Goal: Information Seeking & Learning: Check status

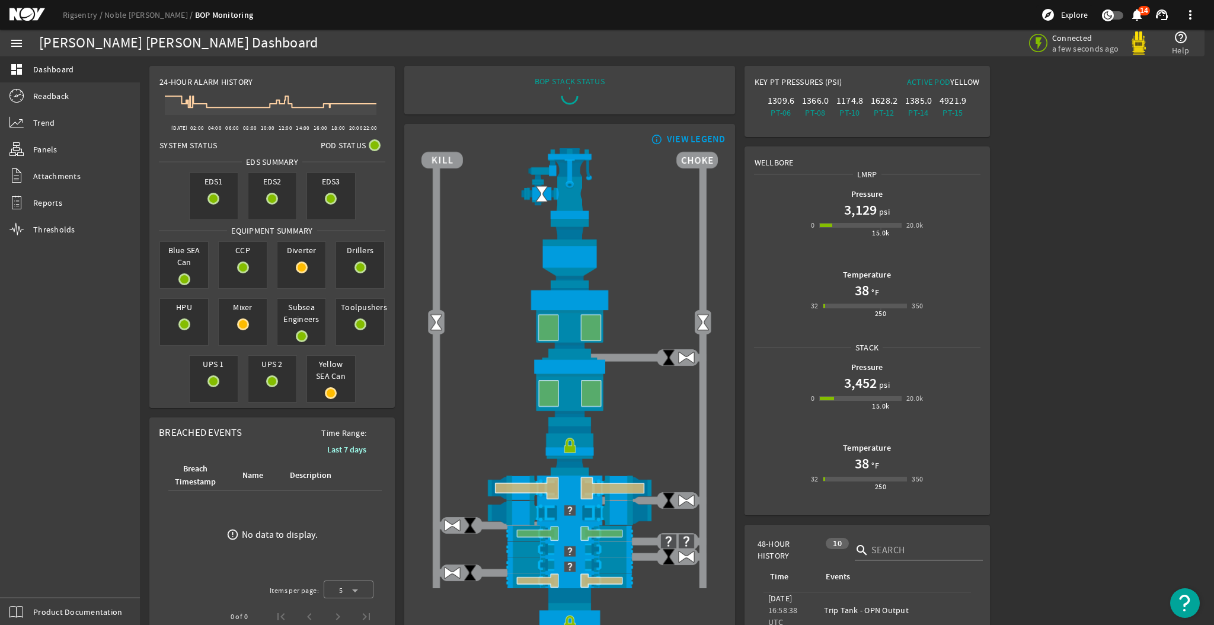
click at [1106, 15] on icon "button" at bounding box center [1108, 15] width 11 height 11
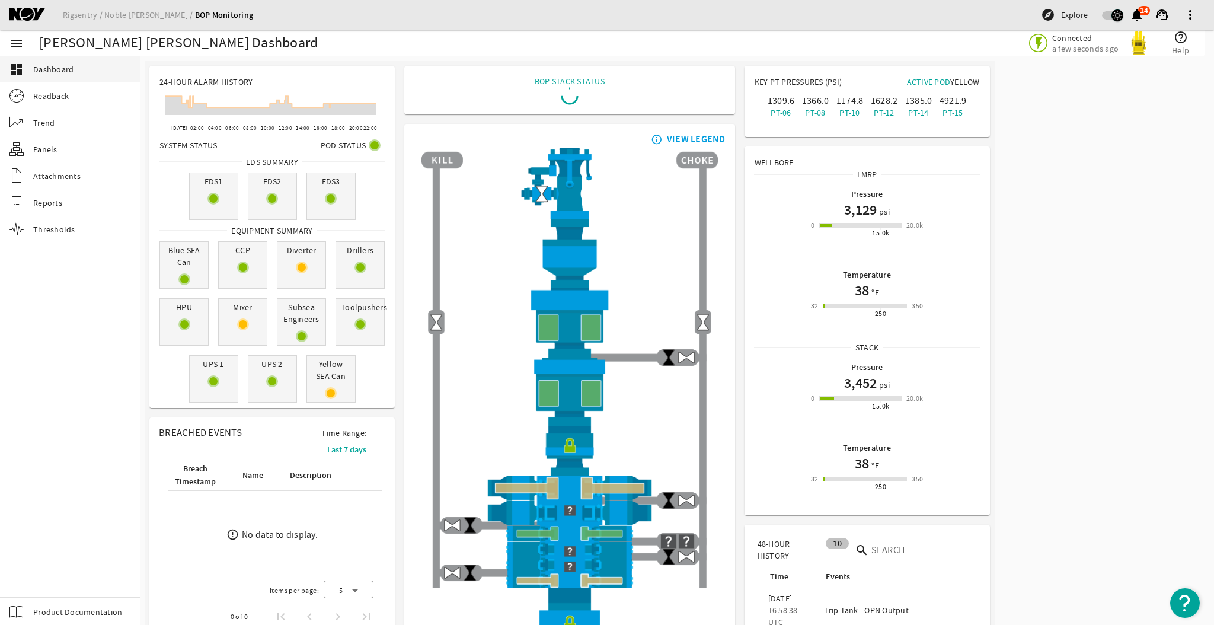
click at [1114, 16] on icon "button" at bounding box center [1117, 15] width 11 height 11
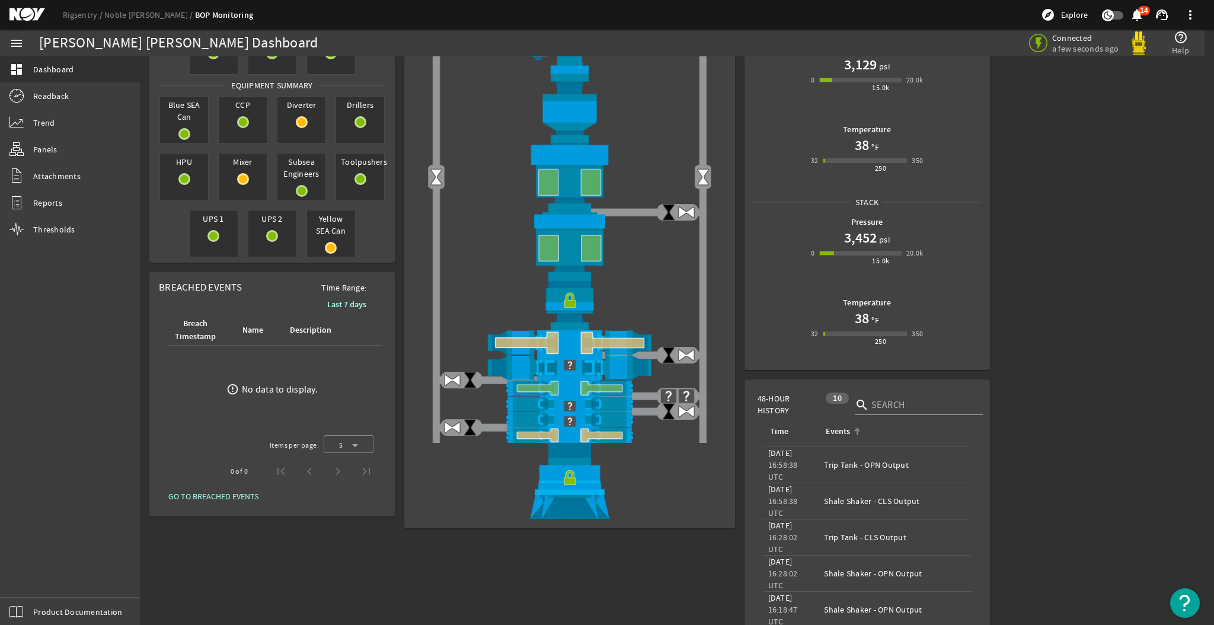
scroll to position [79, 0]
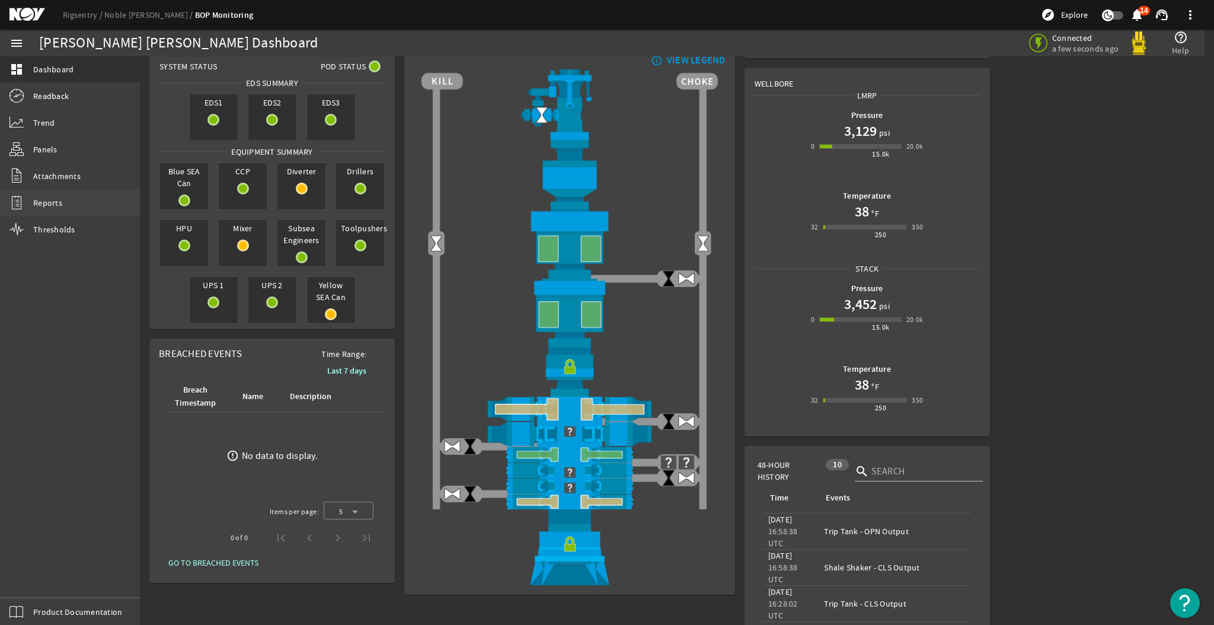
click at [47, 209] on link "Reports" at bounding box center [70, 203] width 140 height 26
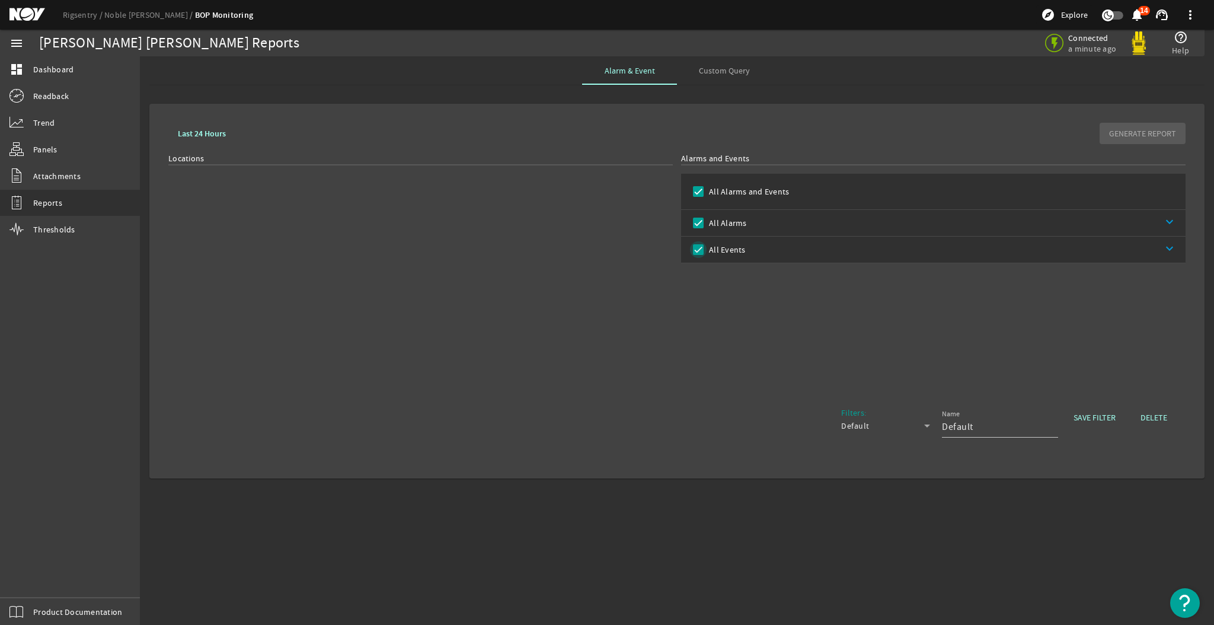
click at [701, 247] on input "All Events" at bounding box center [698, 249] width 17 height 17
click at [389, 252] on div "Locations" at bounding box center [420, 270] width 504 height 237
click at [751, 74] on div "Custom Query" at bounding box center [724, 70] width 95 height 28
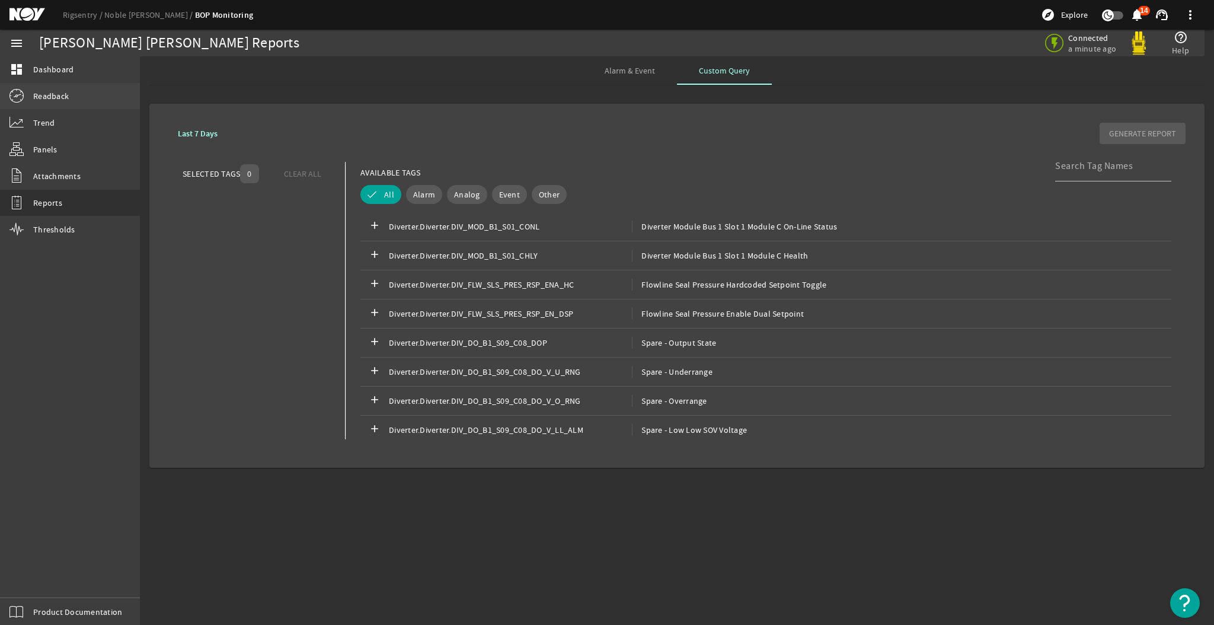
click at [46, 94] on span "Readback" at bounding box center [51, 96] width 36 height 12
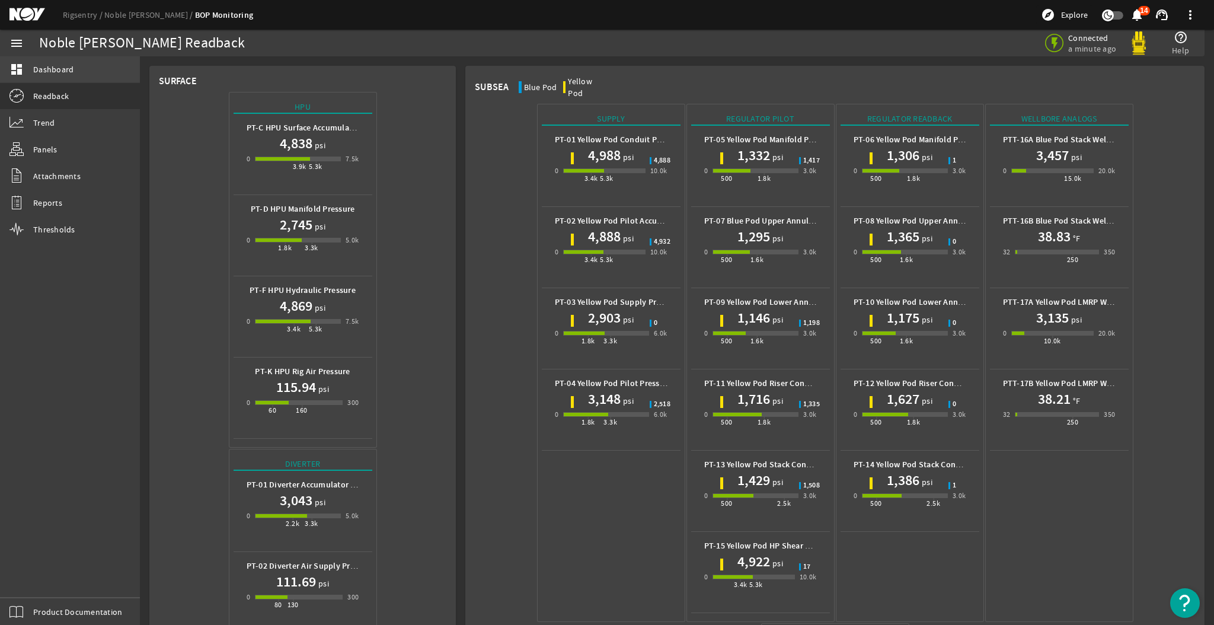
click at [52, 69] on span "Dashboard" at bounding box center [53, 69] width 40 height 12
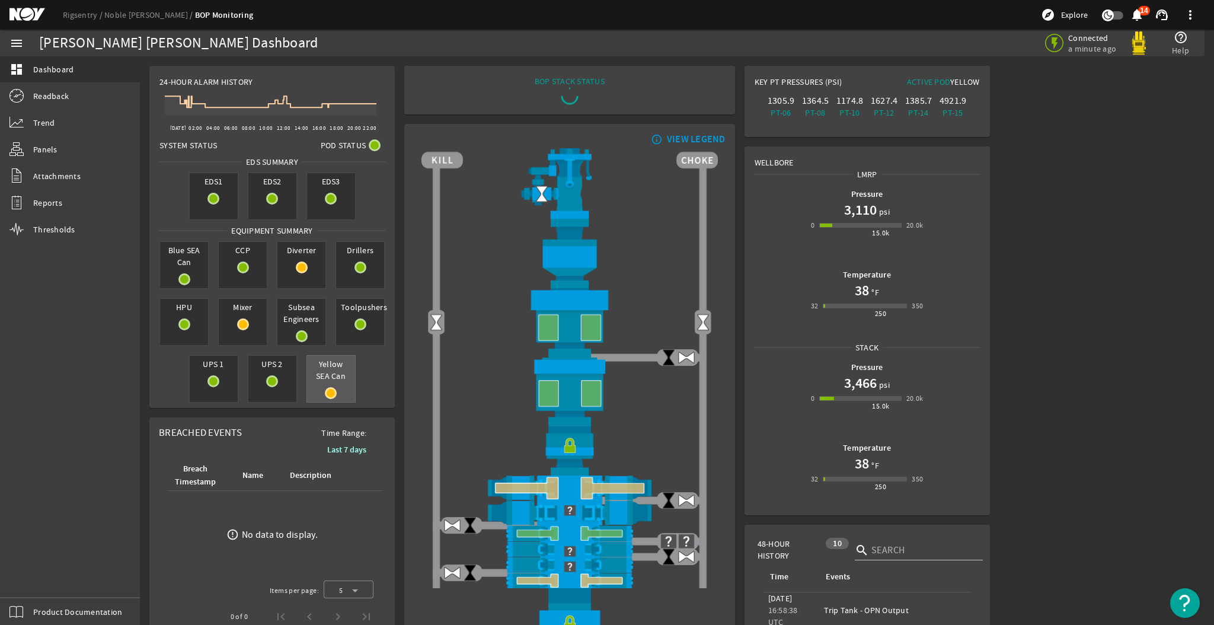
click at [315, 384] on span "Yellow SEA Can" at bounding box center [331, 370] width 48 height 28
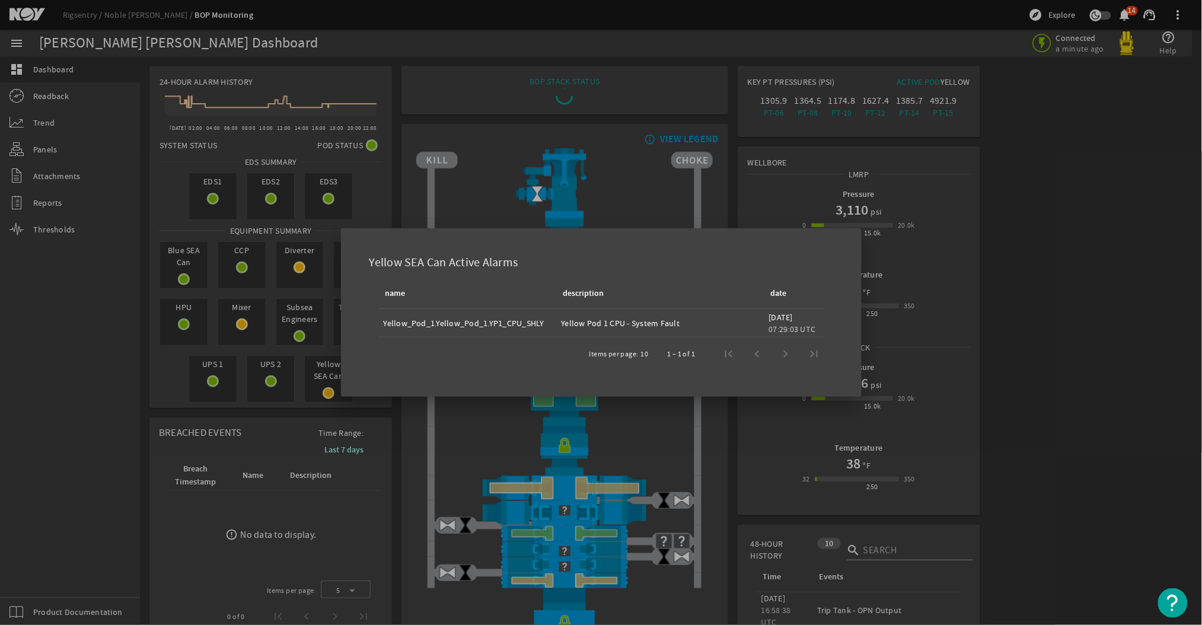
drag, startPoint x: 691, startPoint y: 325, endPoint x: 577, endPoint y: 327, distance: 114.4
click at [577, 327] on div "Yellow Pod 1 CPU - System Fault" at bounding box center [660, 323] width 198 height 12
click at [603, 327] on div "Yellow Pod 1 CPU - System Fault" at bounding box center [660, 323] width 198 height 12
drag, startPoint x: 549, startPoint y: 322, endPoint x: 686, endPoint y: 315, distance: 137.7
click at [686, 315] on tr "Yellow_Pod_1.Yellow_Pod_1.YP1_CPU_SHLY Yellow Pod 1 CPU - System Fault [DATE] 0…" at bounding box center [601, 323] width 445 height 28
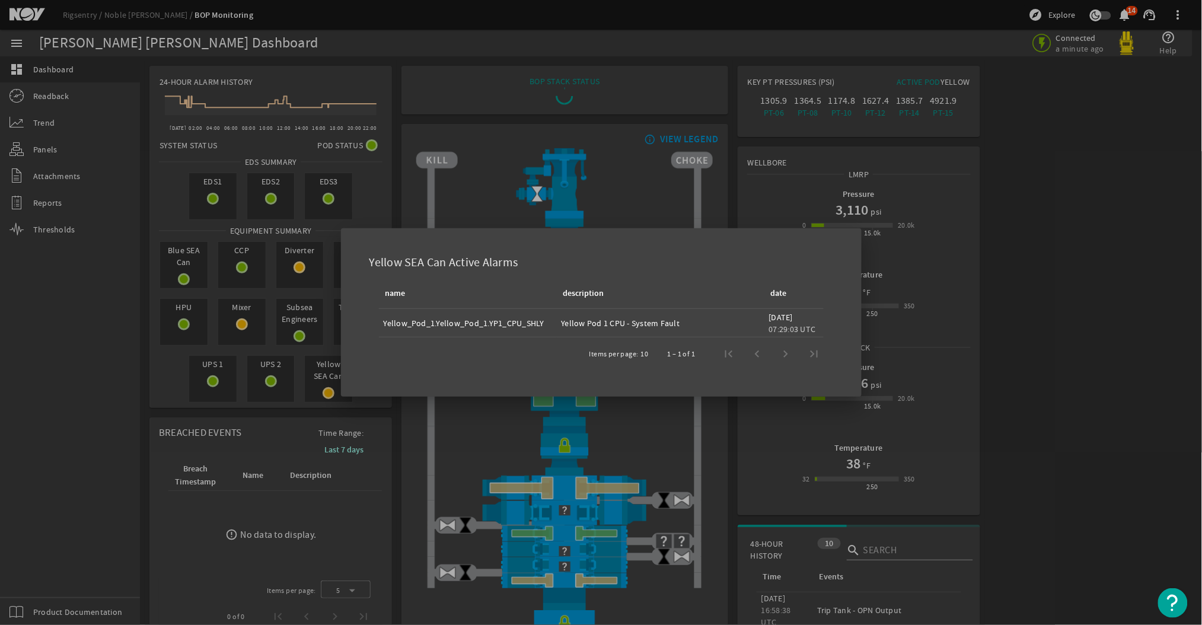
click at [215, 383] on div at bounding box center [601, 312] width 1202 height 625
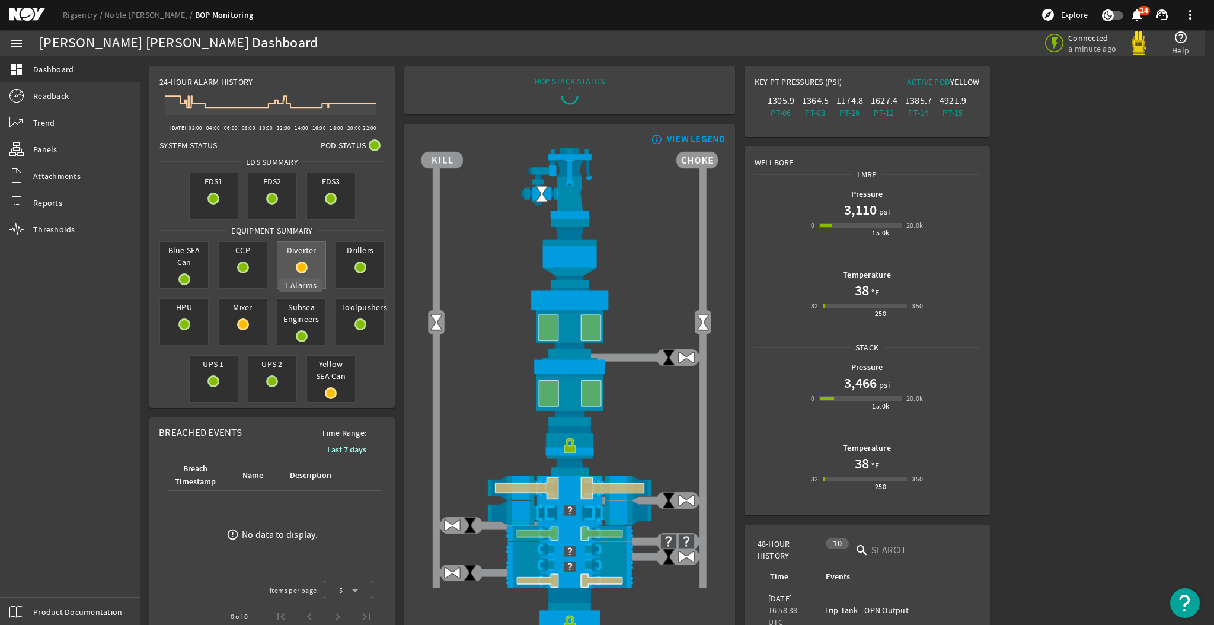
click at [302, 261] on rigsentry-circle-icon at bounding box center [301, 267] width 48 height 12
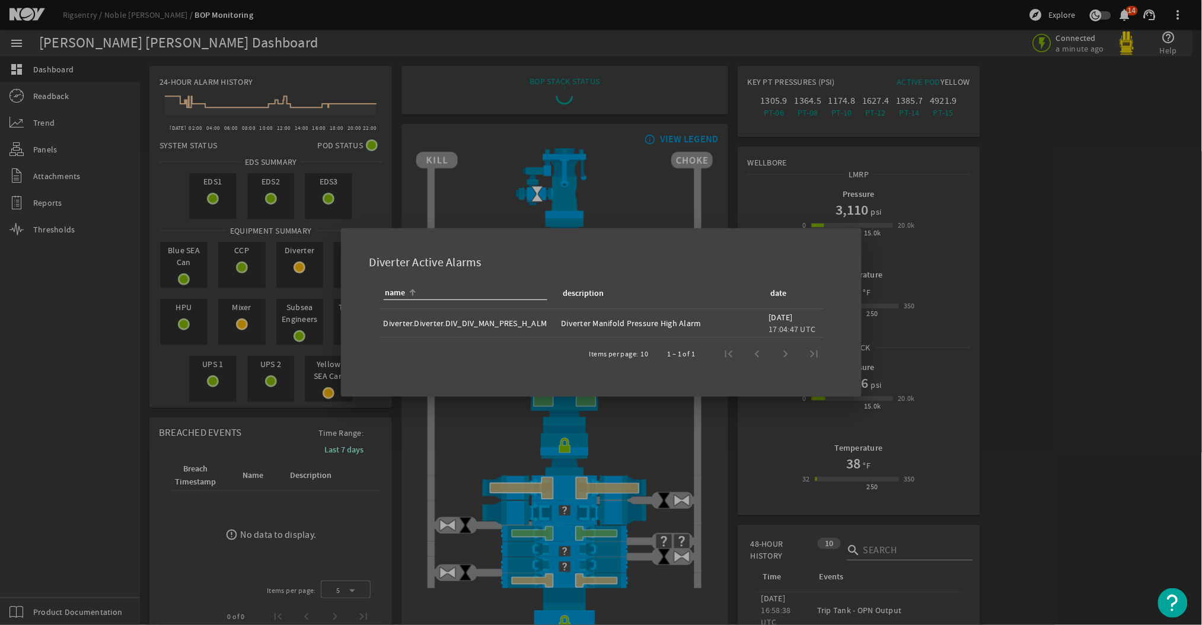
click at [301, 264] on div at bounding box center [601, 312] width 1202 height 625
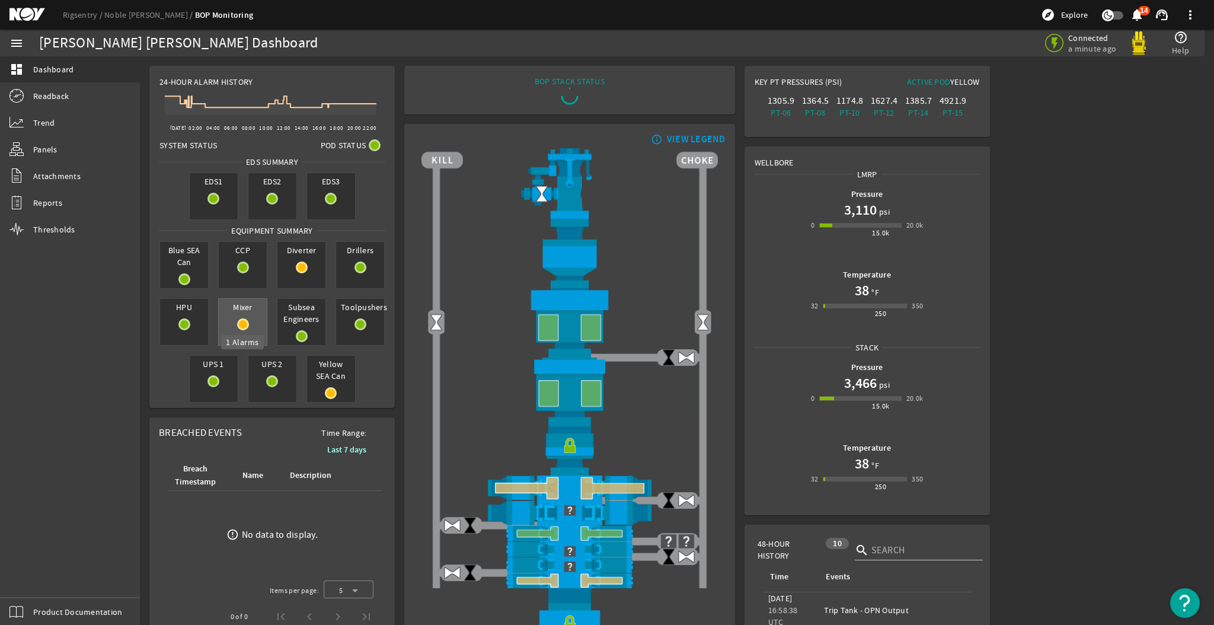
click at [244, 320] on mat-icon at bounding box center [243, 324] width 12 height 12
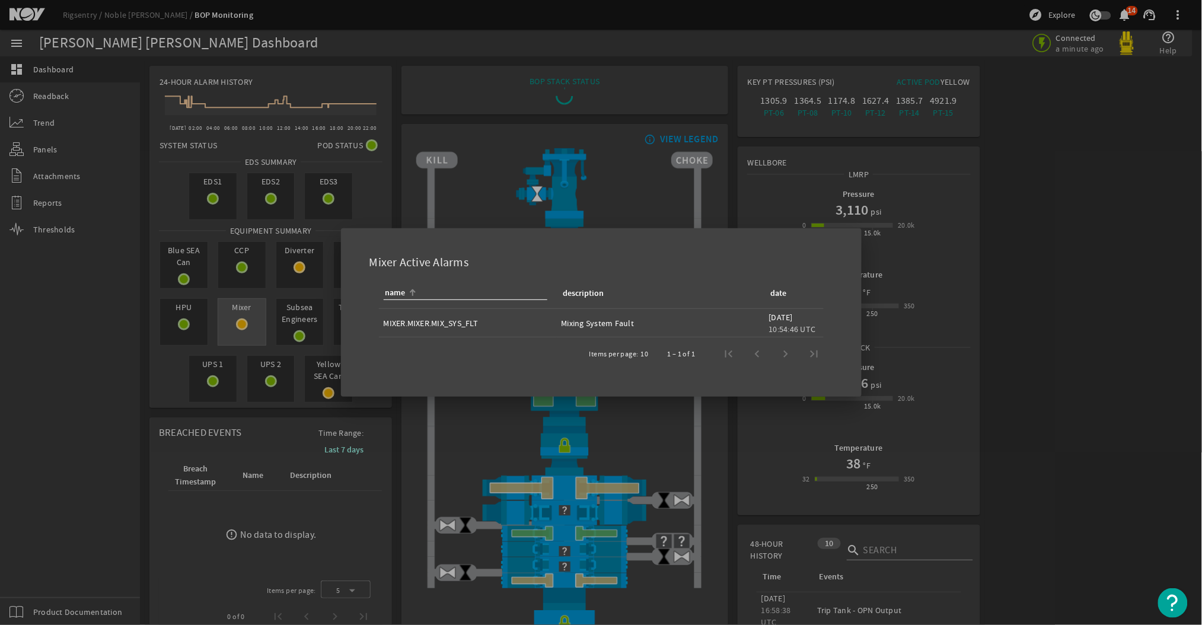
click at [244, 321] on div at bounding box center [601, 312] width 1202 height 625
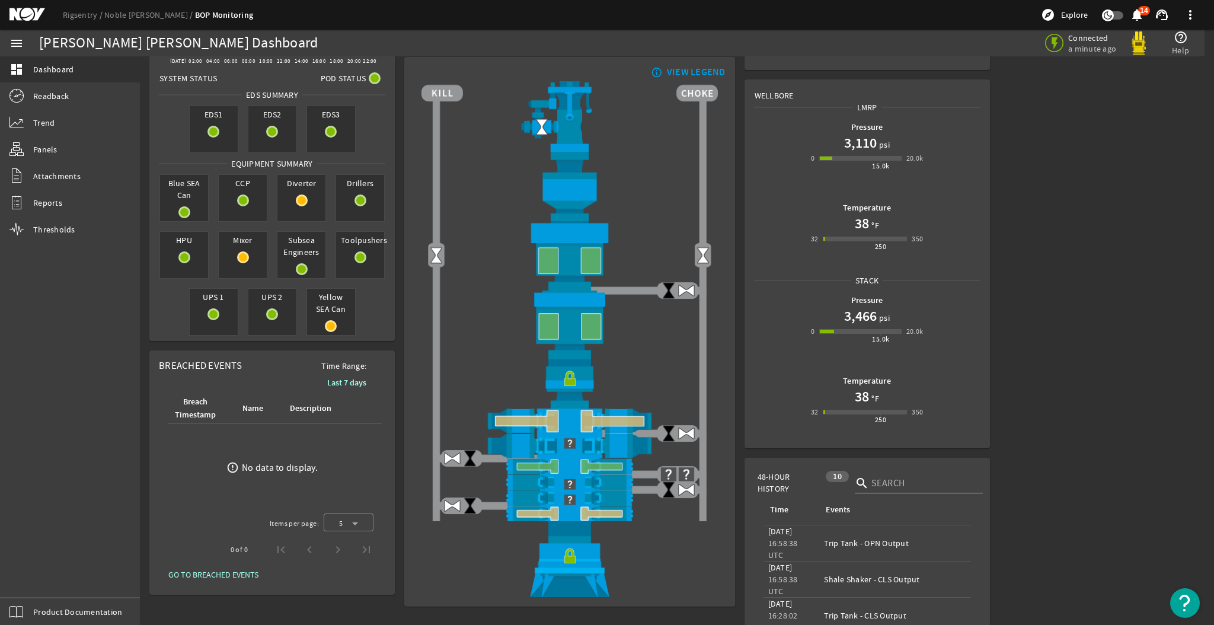
scroll to position [65, 0]
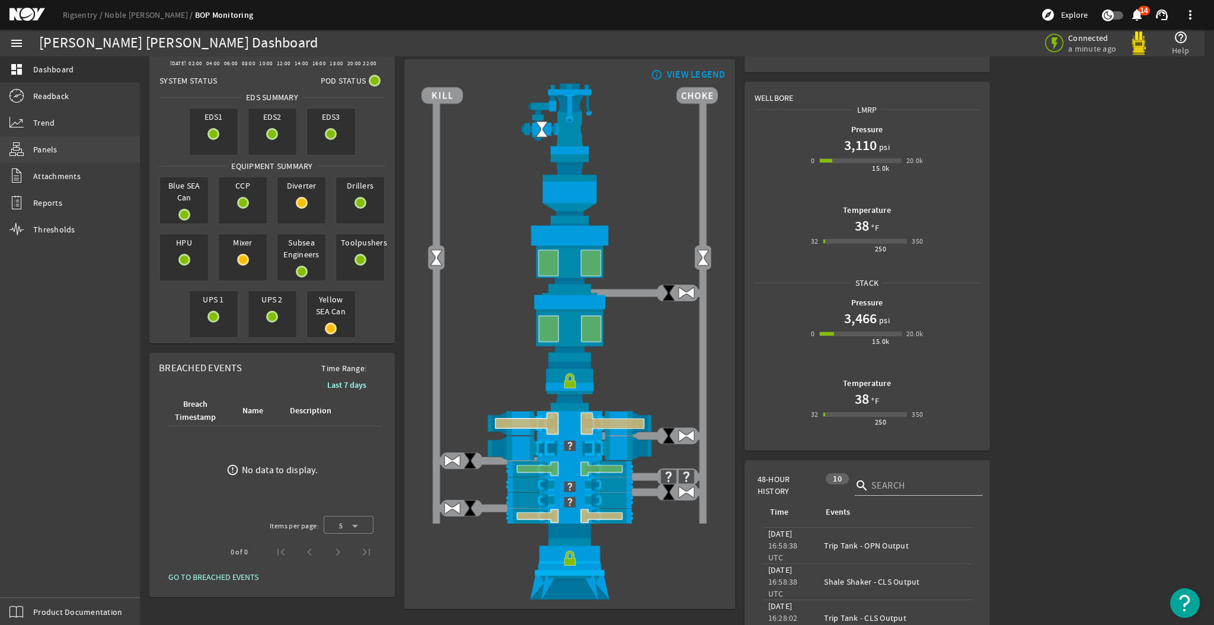
click at [24, 151] on link "Panels" at bounding box center [70, 149] width 140 height 26
